Goal: Task Accomplishment & Management: Manage account settings

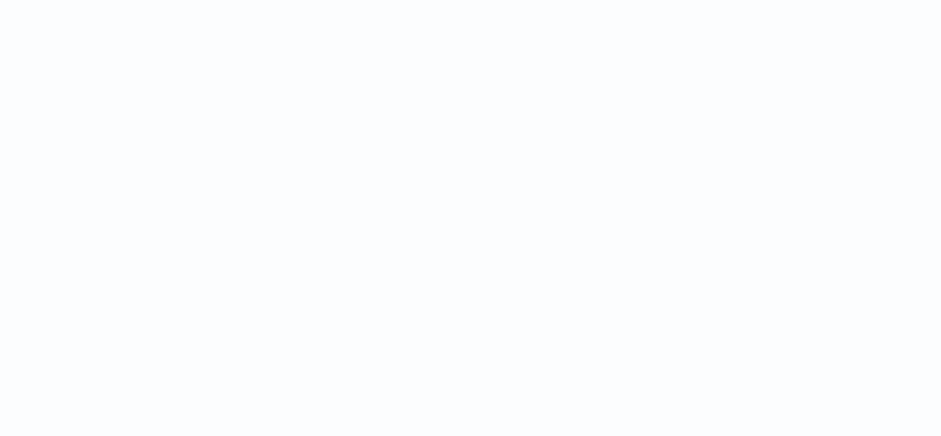
click at [294, 0] on html at bounding box center [470, 0] width 941 height 0
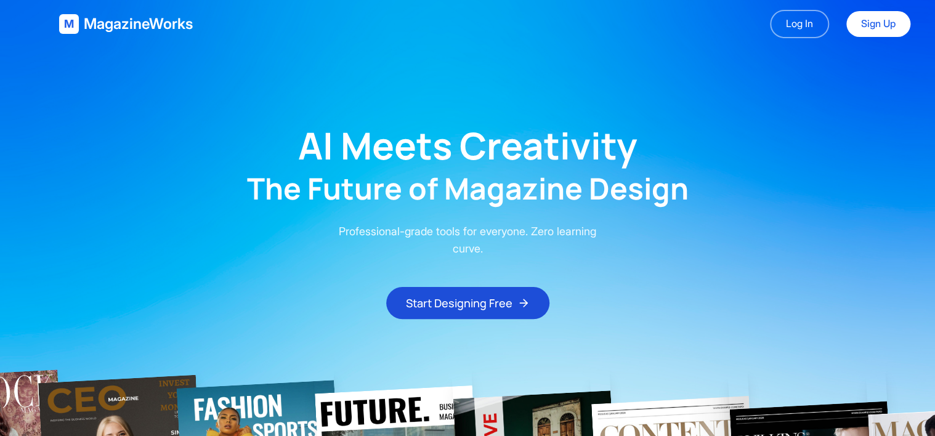
click at [711, 229] on main "AI Meets Creativity The Future of Magazine Design Professional-grade tools for …" at bounding box center [467, 183] width 935 height 271
click at [798, 31] on link "Log In" at bounding box center [799, 24] width 59 height 28
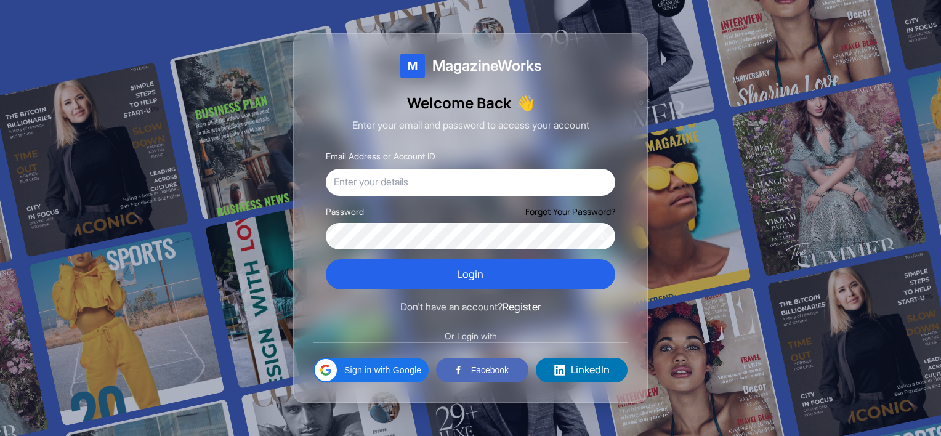
click at [714, 143] on div at bounding box center [470, 218] width 941 height 436
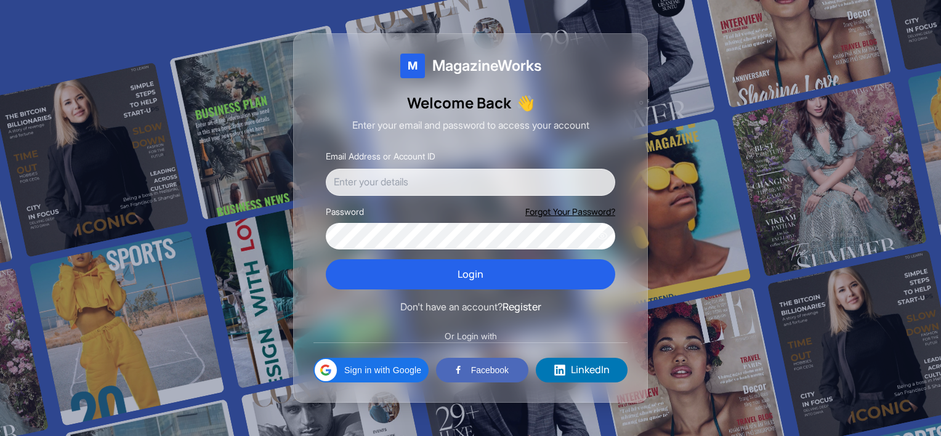
click at [535, 174] on input "Email Address or Account ID" at bounding box center [471, 182] width 290 height 27
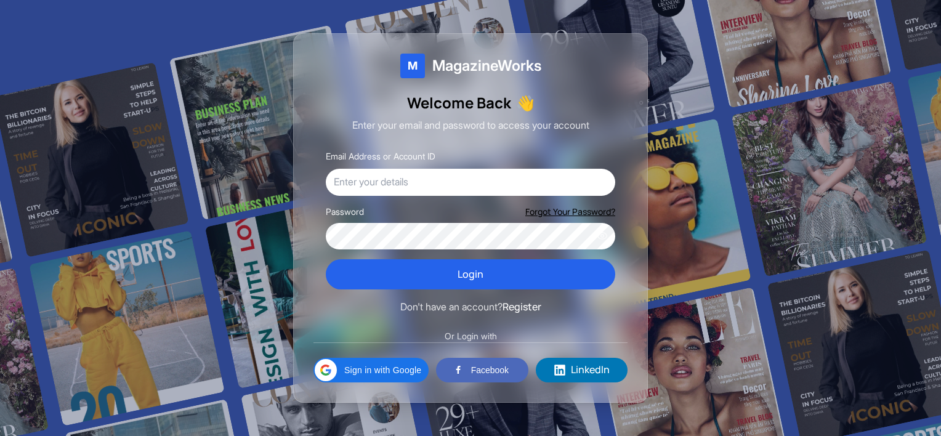
click at [694, 166] on div at bounding box center [470, 218] width 941 height 436
